Goal: Information Seeking & Learning: Learn about a topic

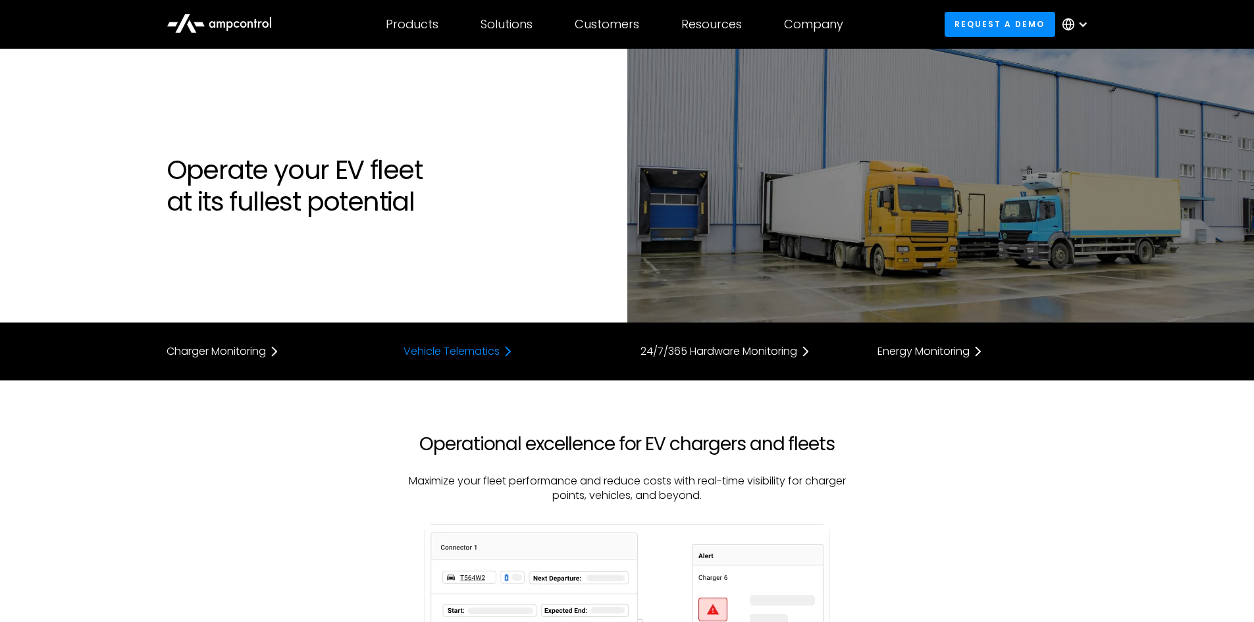
click at [477, 351] on div "Vehicle Telematics" at bounding box center [452, 351] width 96 height 11
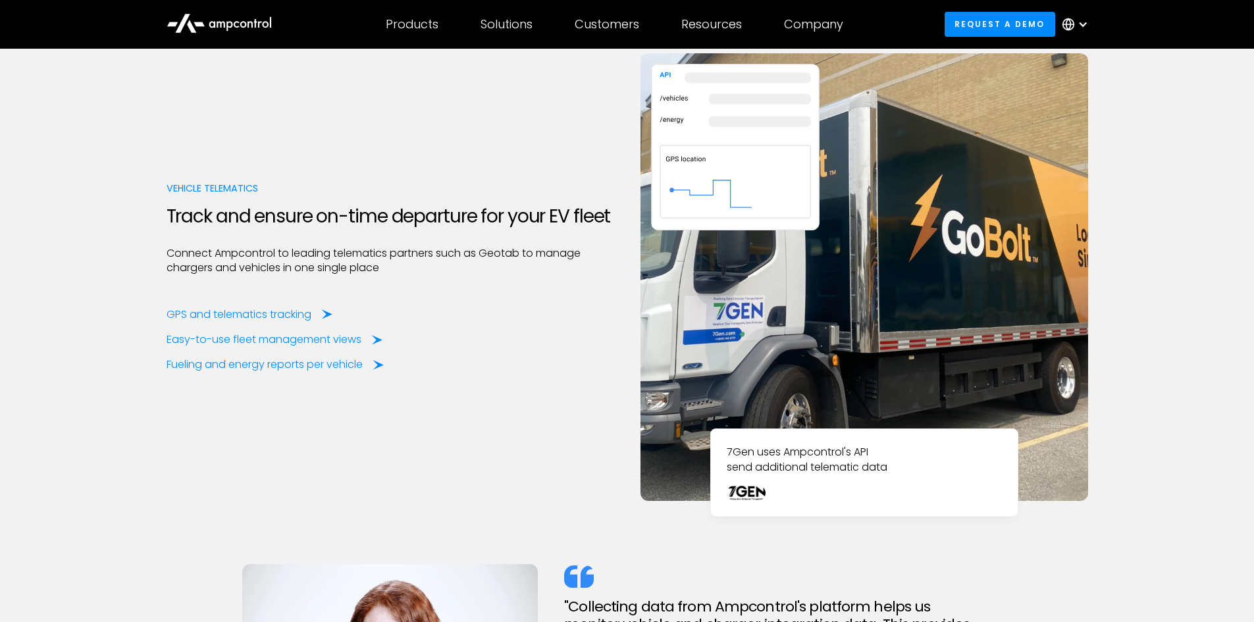
scroll to position [1773, 0]
click at [281, 334] on div "Easy-to-use fleet management views" at bounding box center [266, 339] width 195 height 14
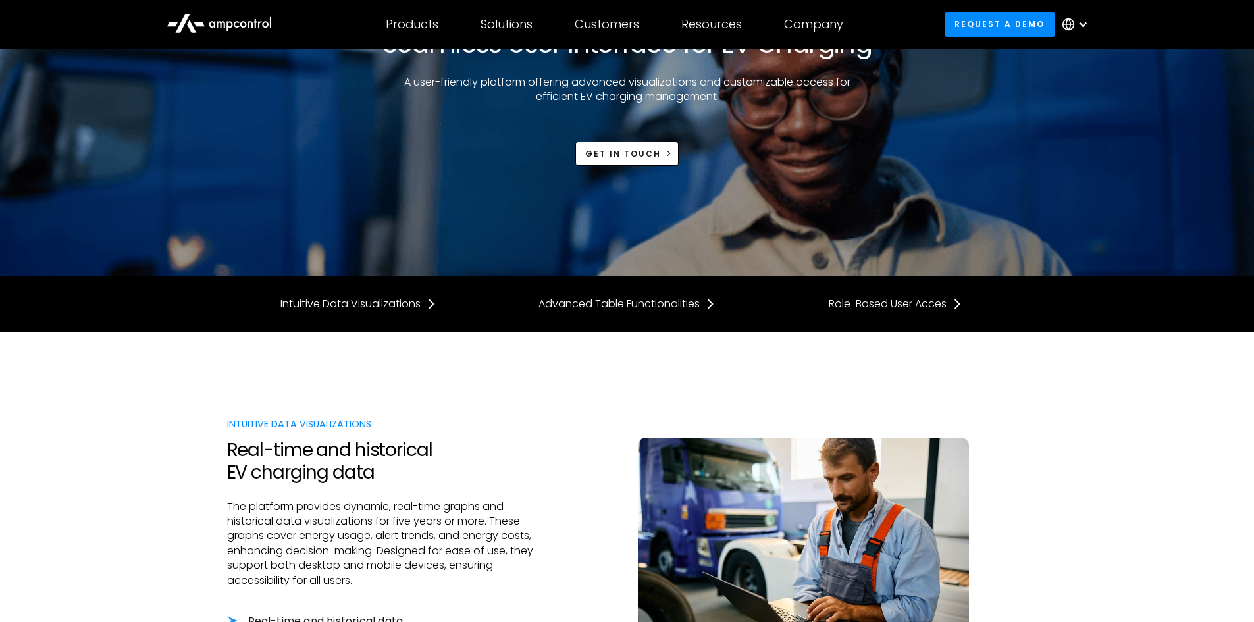
scroll to position [329, 0]
